Goal: Task Accomplishment & Management: Manage account settings

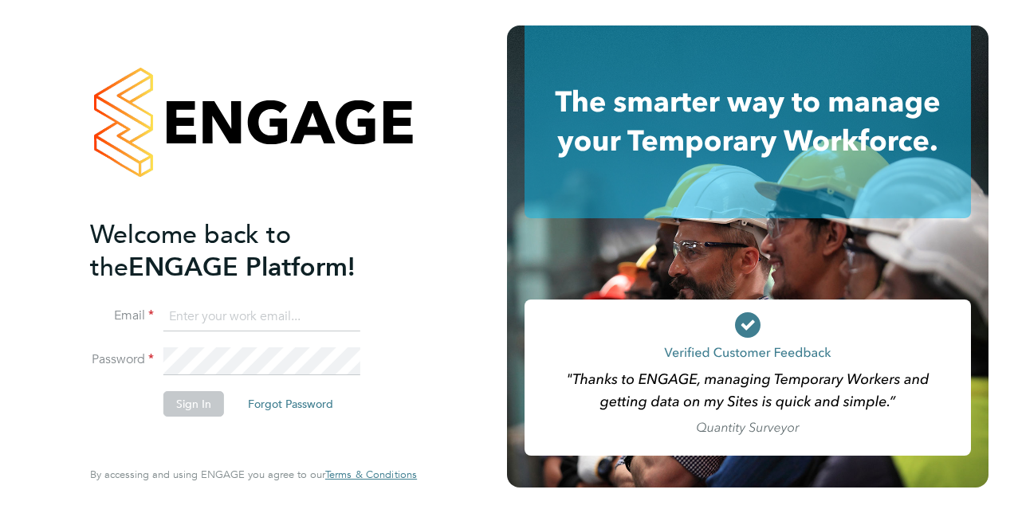
type input "[EMAIL_ADDRESS][DOMAIN_NAME]"
click at [201, 407] on button "Sign In" at bounding box center [193, 404] width 61 height 26
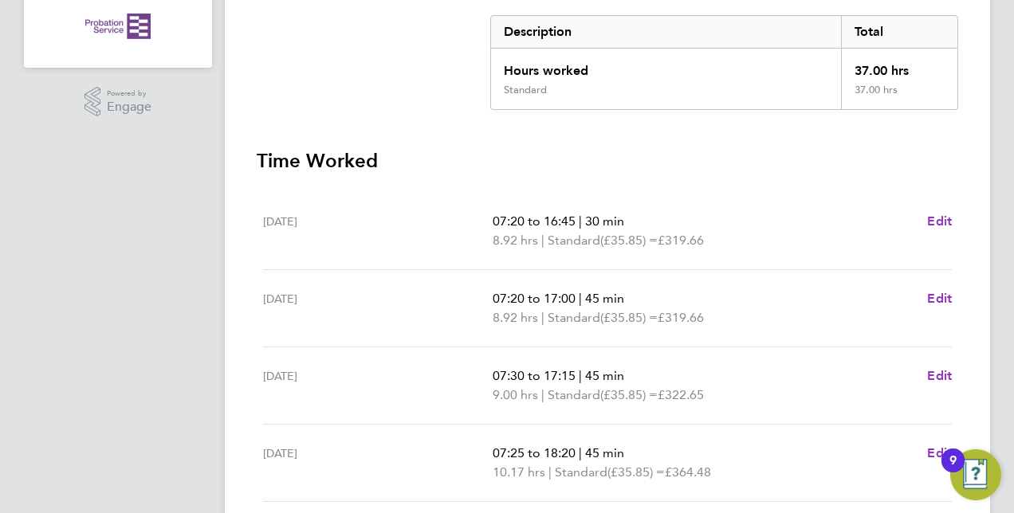
scroll to position [629, 0]
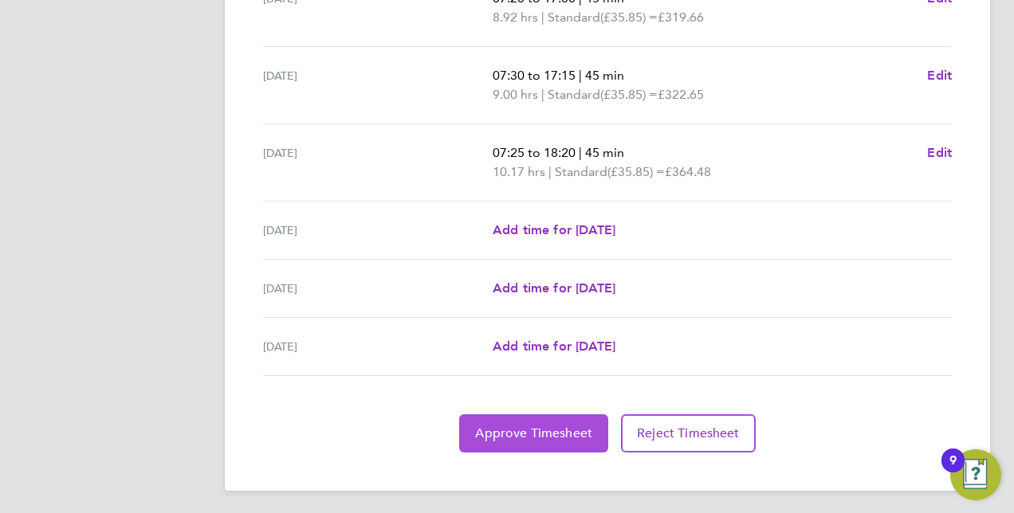
click at [517, 429] on span "Approve Timesheet" at bounding box center [533, 434] width 117 height 16
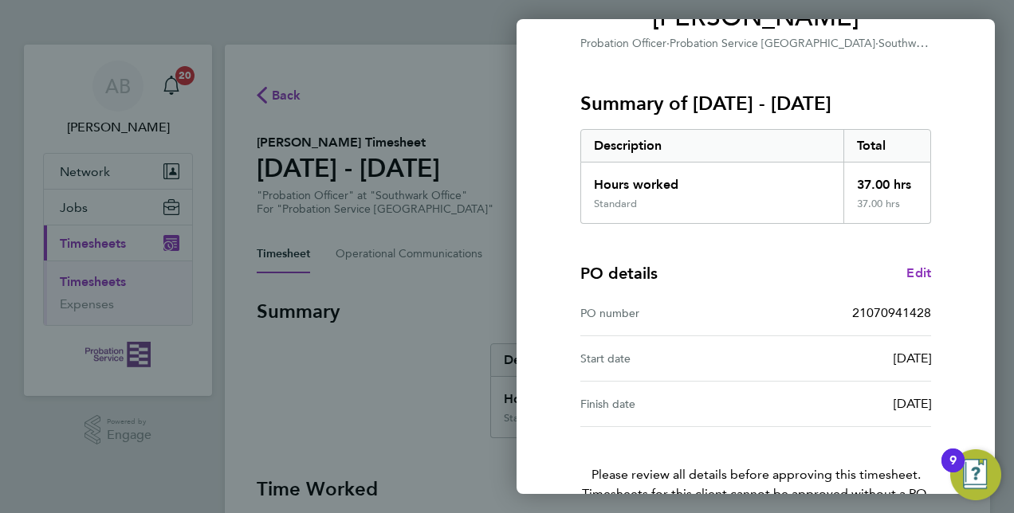
scroll to position [249, 0]
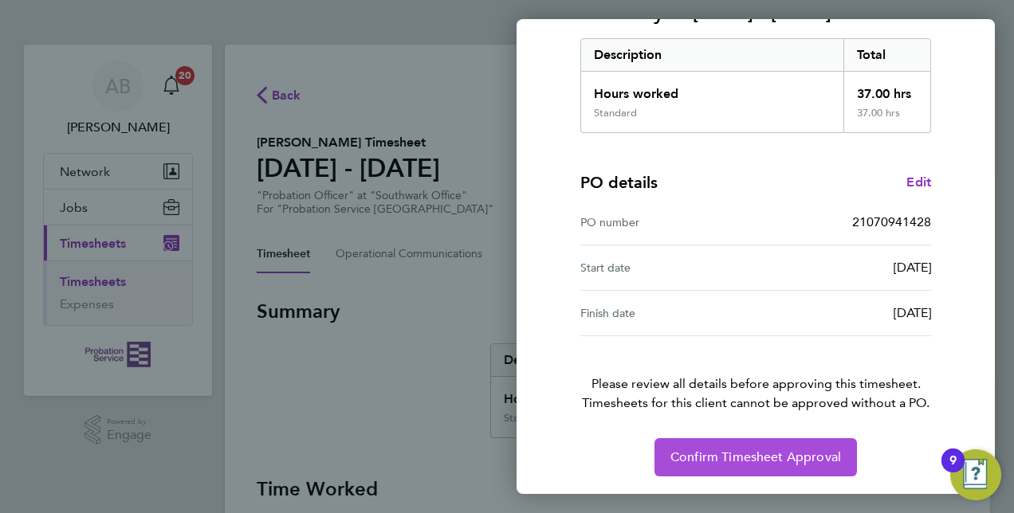
click at [772, 454] on span "Confirm Timesheet Approval" at bounding box center [755, 458] width 171 height 16
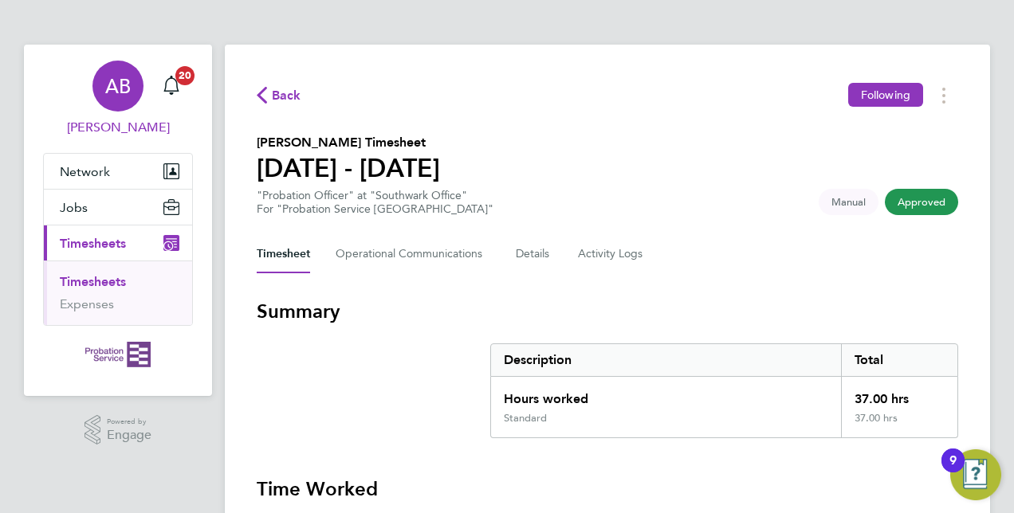
click at [104, 128] on span "[PERSON_NAME]" at bounding box center [118, 127] width 150 height 19
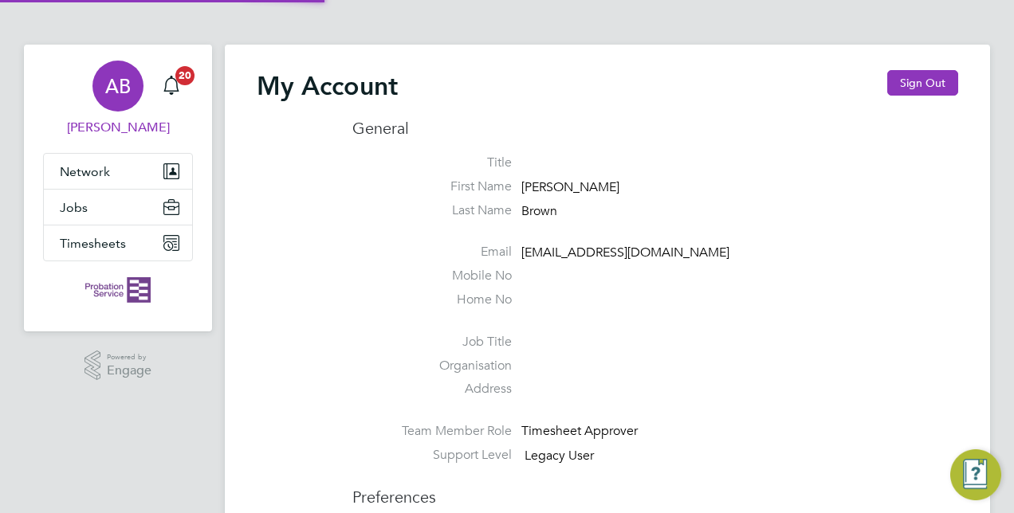
type input "[EMAIL_ADDRESS][DOMAIN_NAME]"
click at [106, 238] on span "Timesheets" at bounding box center [93, 243] width 66 height 15
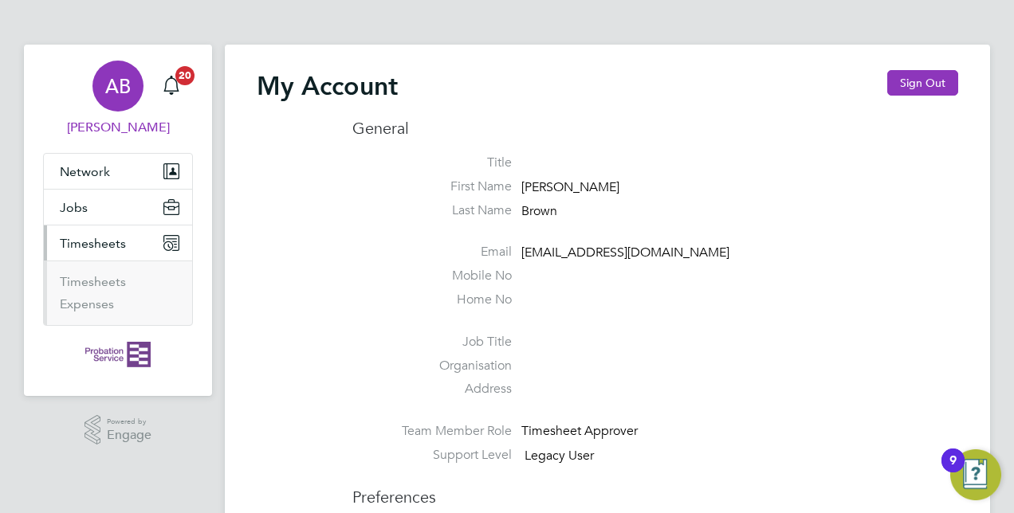
click at [93, 242] on span "Timesheets" at bounding box center [93, 243] width 66 height 15
